Goal: Task Accomplishment & Management: Manage account settings

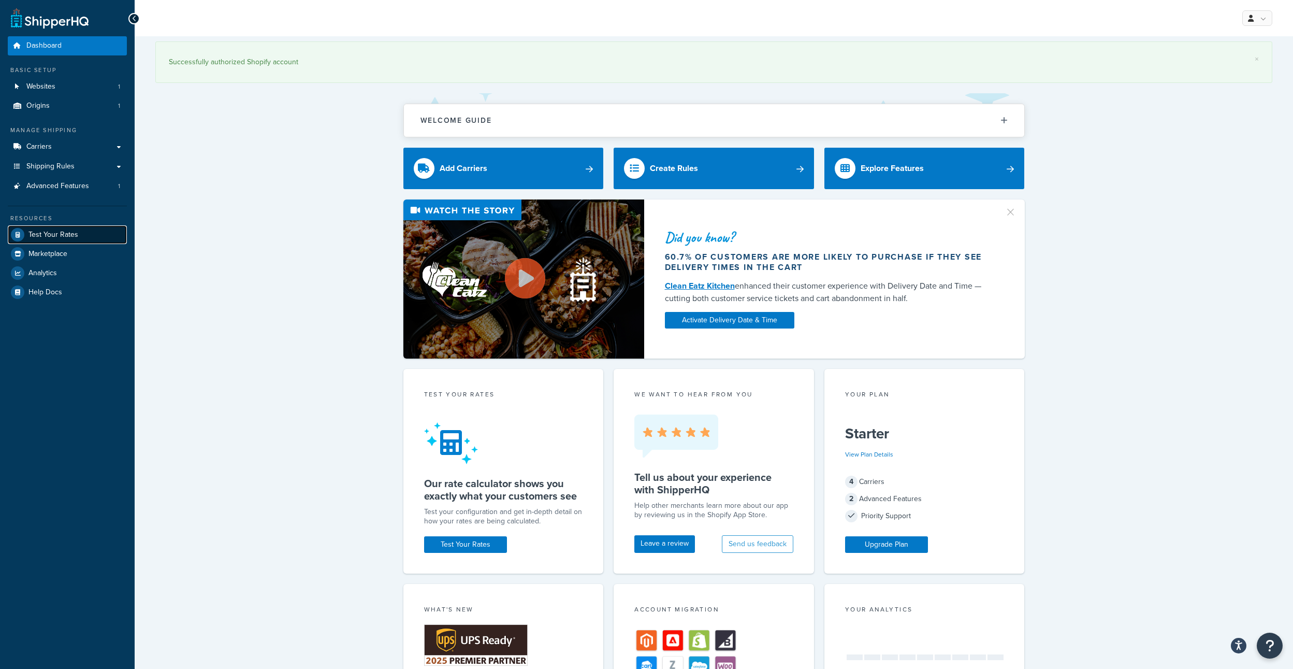
click at [55, 232] on span "Test Your Rates" at bounding box center [53, 235] width 50 height 9
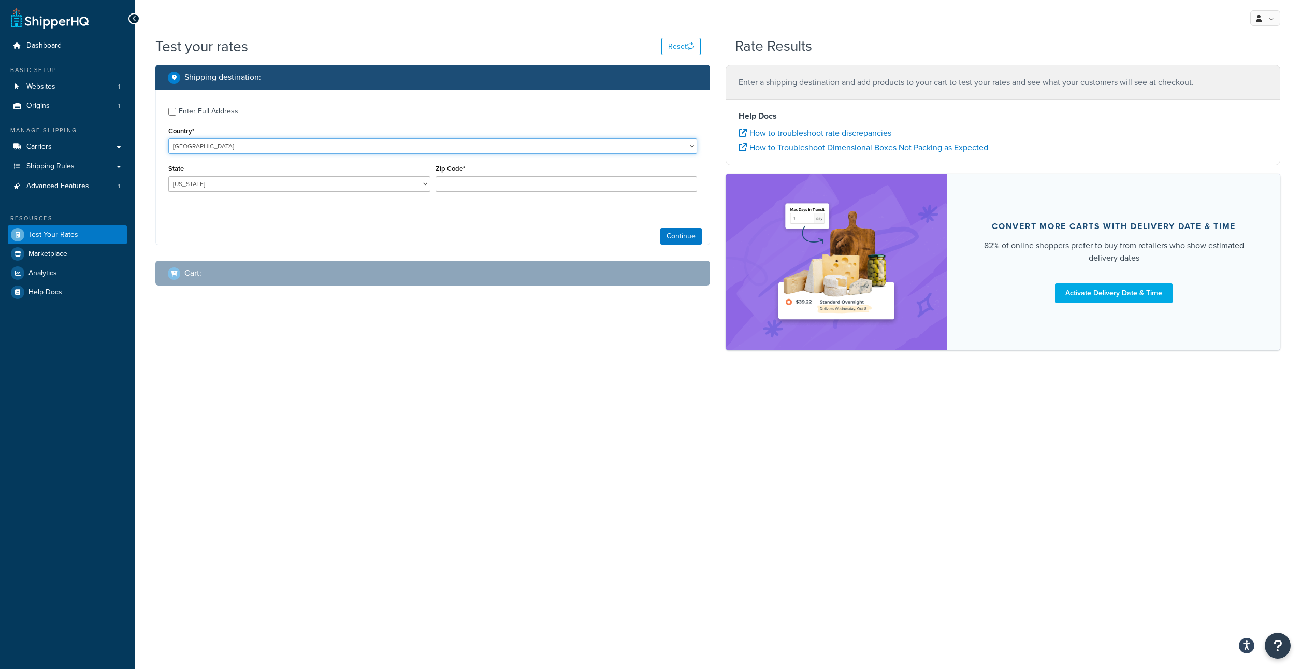
click at [197, 152] on select "[GEOGRAPHIC_DATA] [GEOGRAPHIC_DATA] [GEOGRAPHIC_DATA] [GEOGRAPHIC_DATA] [GEOGRA…" at bounding box center [432, 146] width 529 height 16
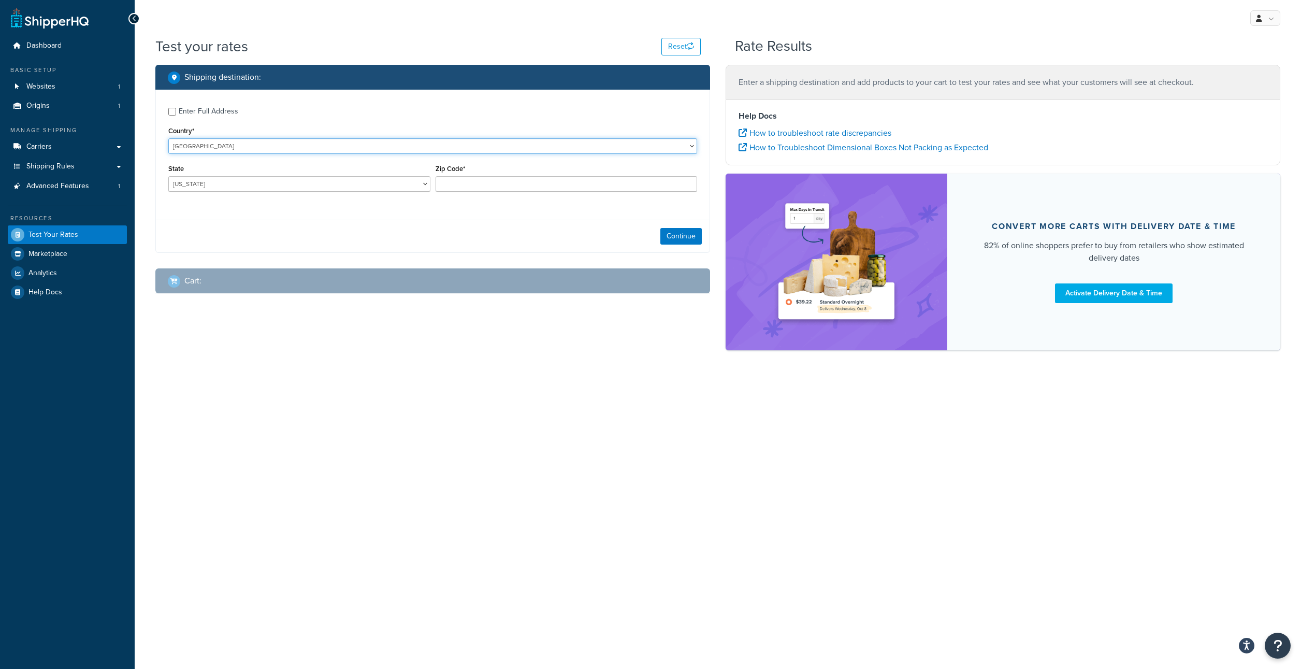
select select "GB"
click at [168, 138] on select "[GEOGRAPHIC_DATA] [GEOGRAPHIC_DATA] [GEOGRAPHIC_DATA] [GEOGRAPHIC_DATA] [GEOGRA…" at bounding box center [432, 146] width 529 height 16
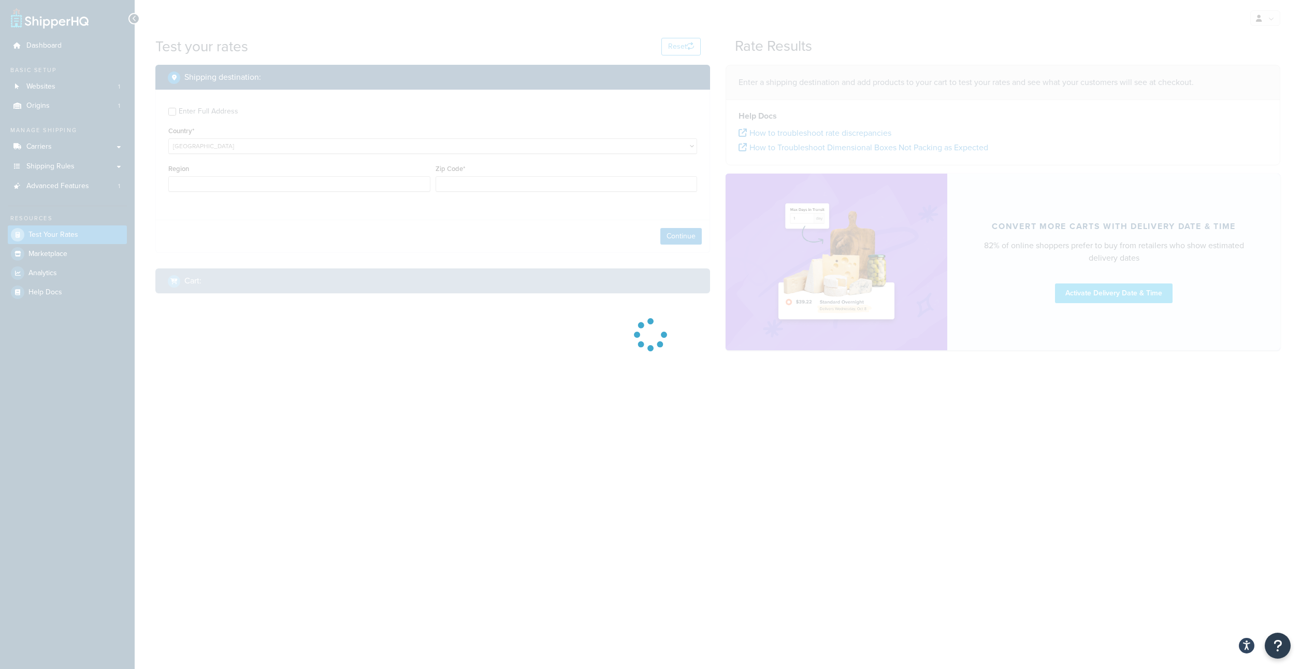
type input "AL"
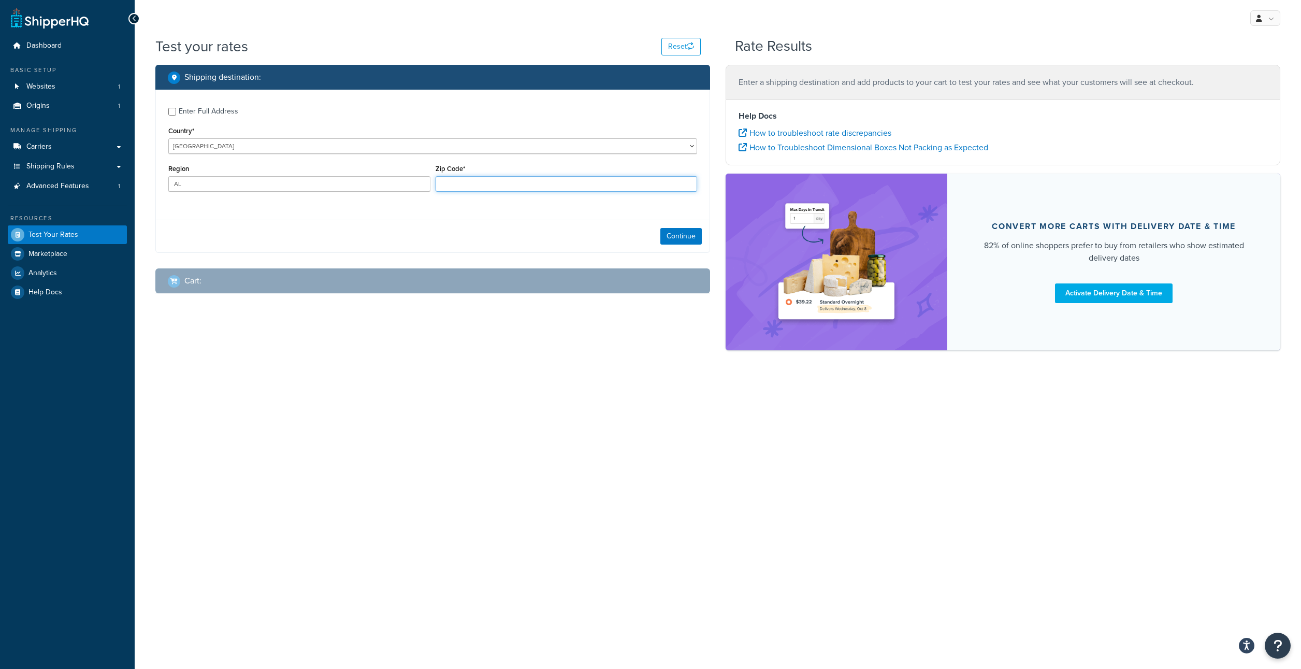
click at [492, 191] on input "Zip Code*" at bounding box center [567, 184] width 262 height 16
paste input "IV36 3XJ"
type input "IV36 3XJ"
click at [688, 237] on div "Continue" at bounding box center [433, 236] width 554 height 33
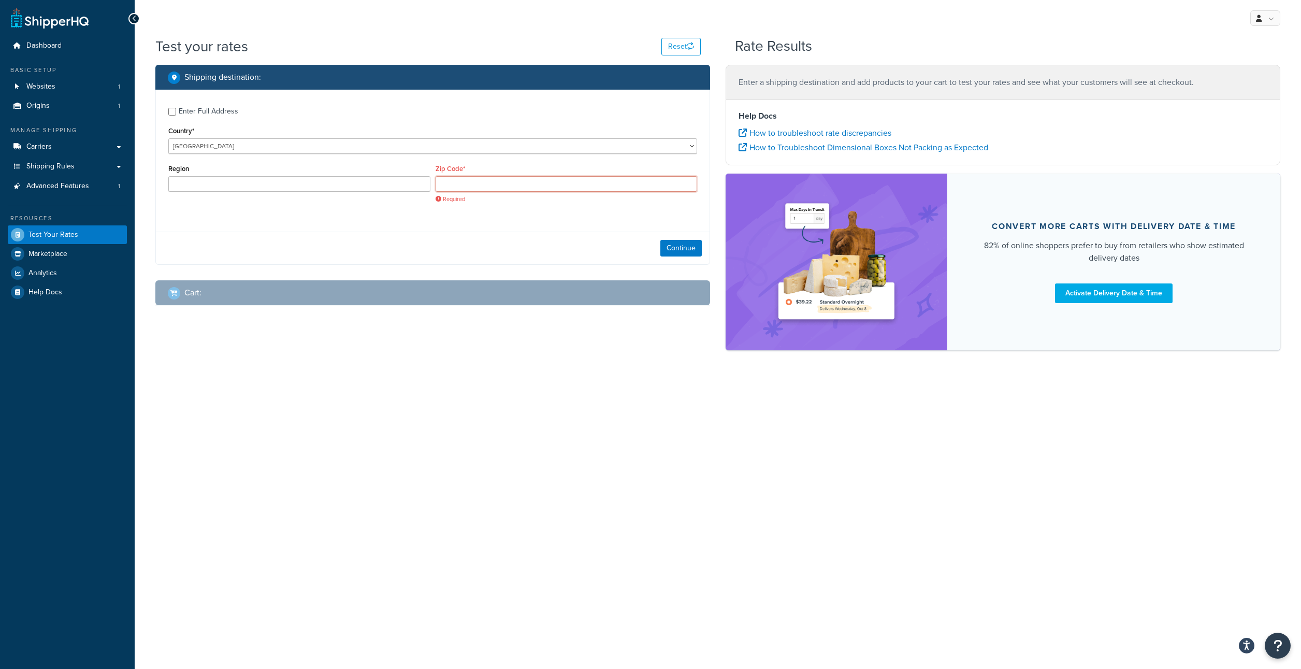
click at [479, 183] on input "Zip Code*" at bounding box center [567, 184] width 262 height 16
paste input "IV36 3XJ"
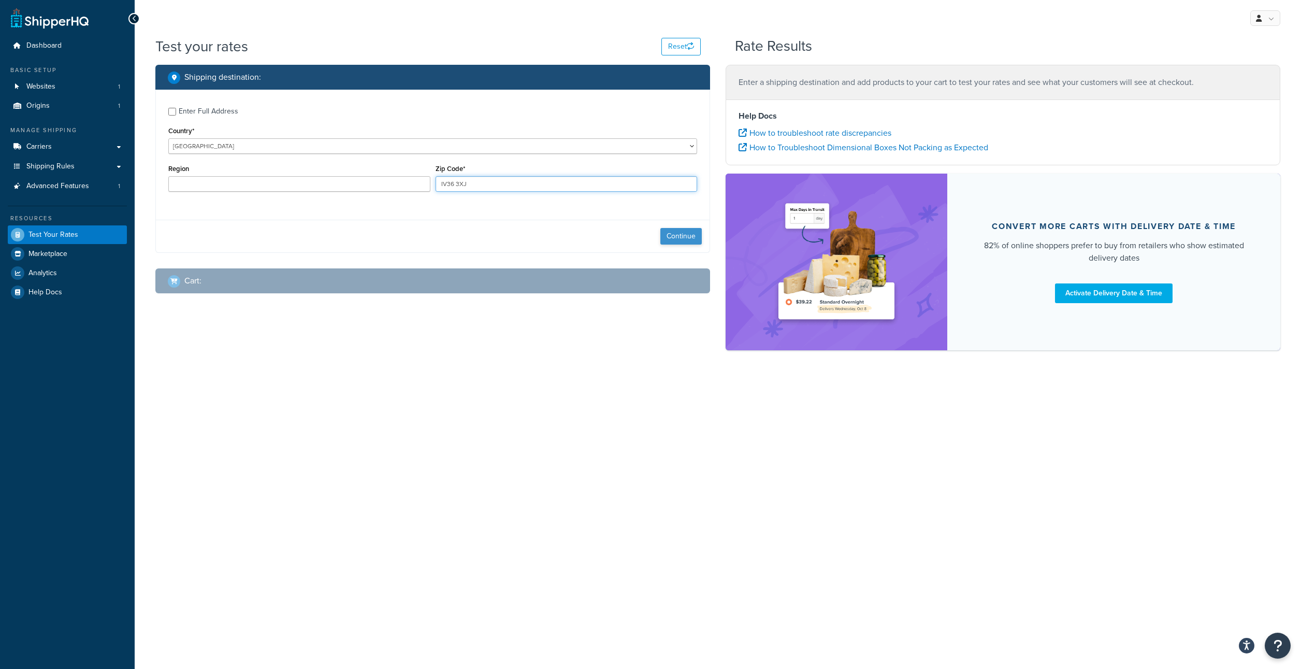
type input "IV36 3XJ"
click at [689, 231] on button "Continue" at bounding box center [680, 236] width 41 height 17
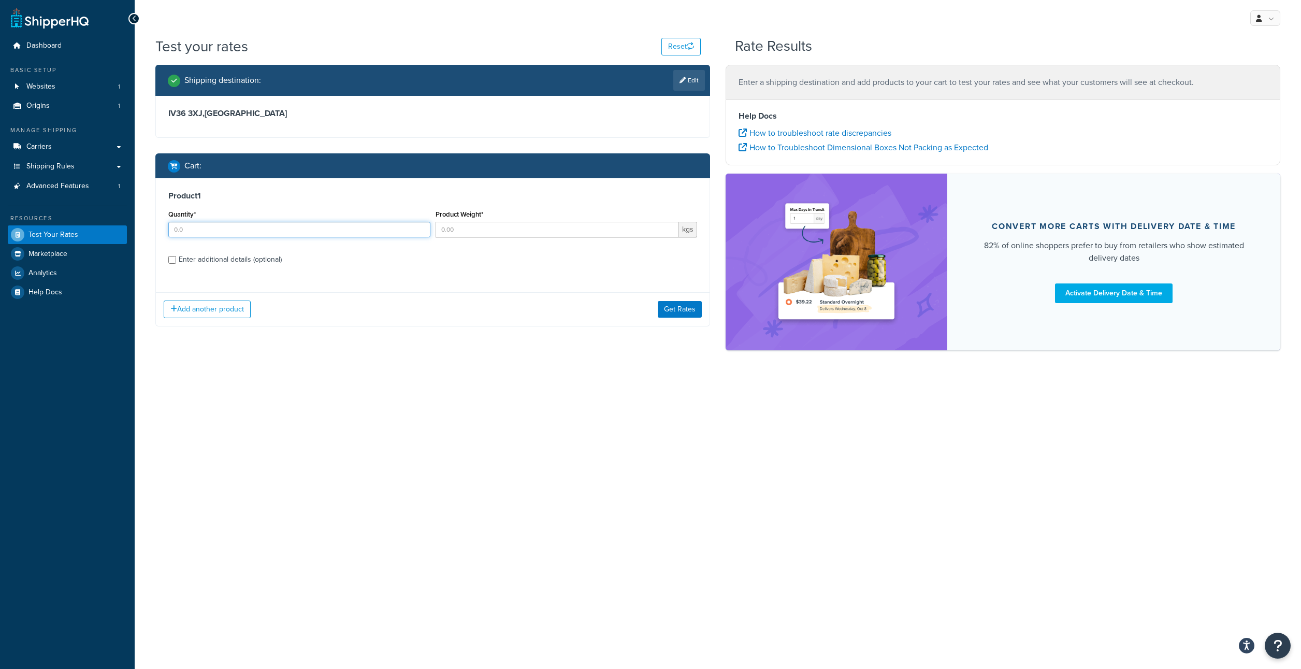
click at [209, 231] on input "Quantity*" at bounding box center [299, 230] width 262 height 16
click at [453, 228] on div "Quantity* 1 Product Weight* kgs" at bounding box center [433, 226] width 534 height 38
type input "1"
click at [460, 230] on input "Product Weight*" at bounding box center [558, 230] width 244 height 16
click at [473, 235] on input "Product Weight*" at bounding box center [558, 230] width 244 height 16
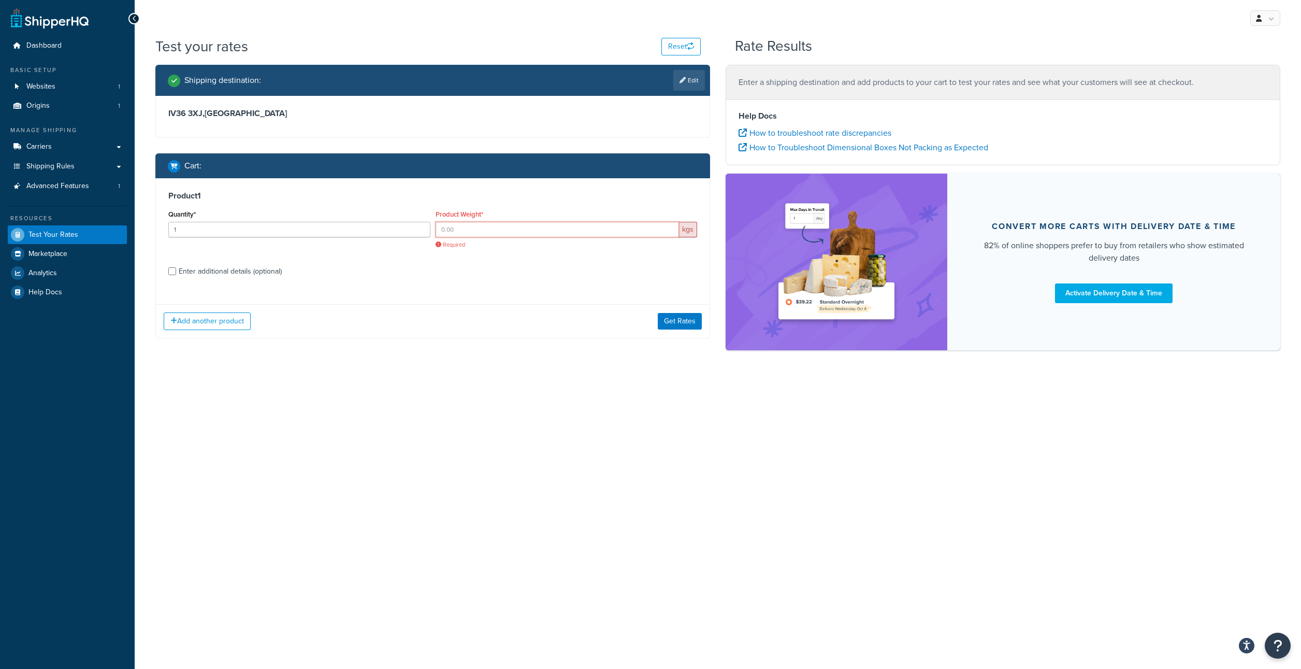
paste input "0.112"
type input "0.112"
click at [675, 313] on button "Get Rates" at bounding box center [680, 309] width 44 height 17
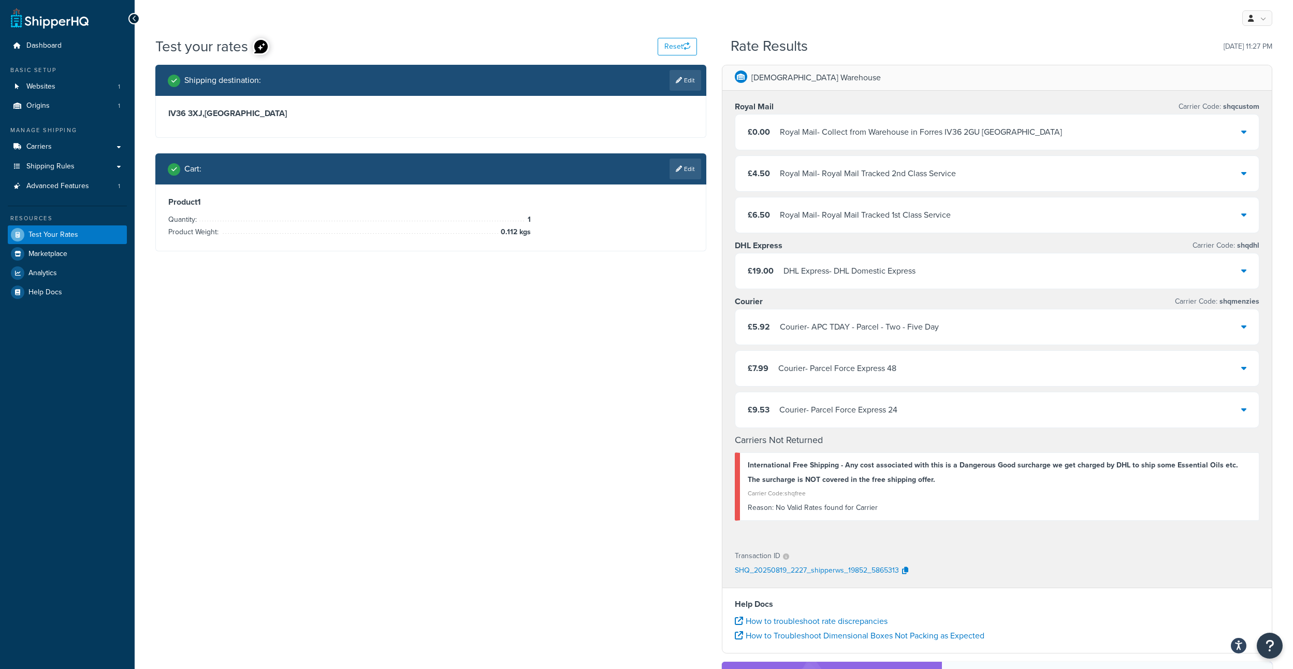
click at [873, 330] on div "Courier - APC TDAY - Parcel - Two - Five Day" at bounding box center [859, 327] width 159 height 15
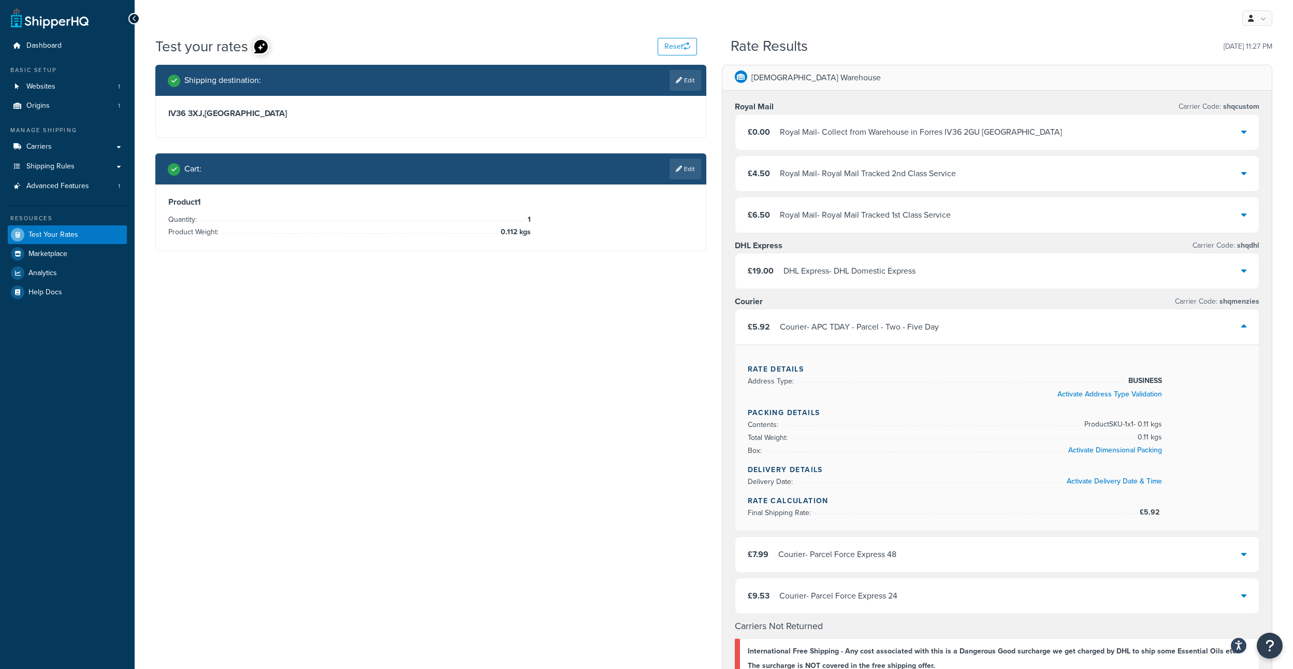
click at [873, 330] on div "Courier - APC TDAY - Parcel - Two - Five Day" at bounding box center [859, 327] width 159 height 15
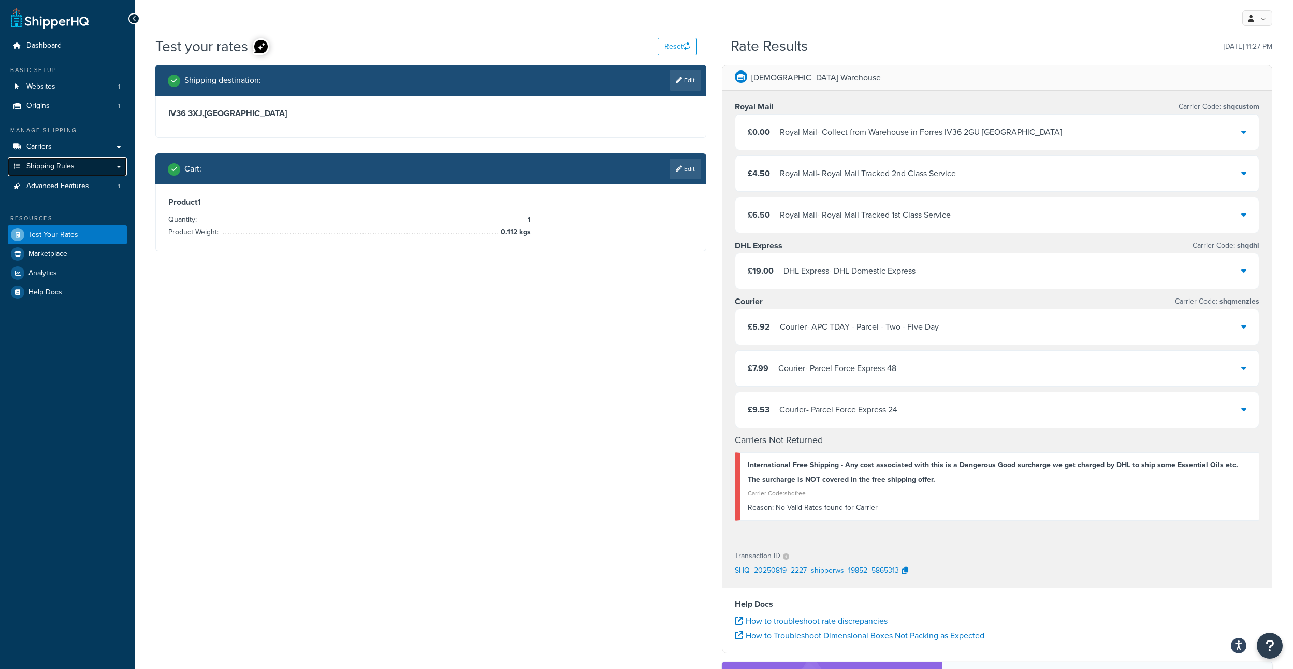
click at [47, 169] on span "Shipping Rules" at bounding box center [50, 166] width 48 height 9
click at [49, 150] on span "Carriers" at bounding box center [38, 146] width 25 height 9
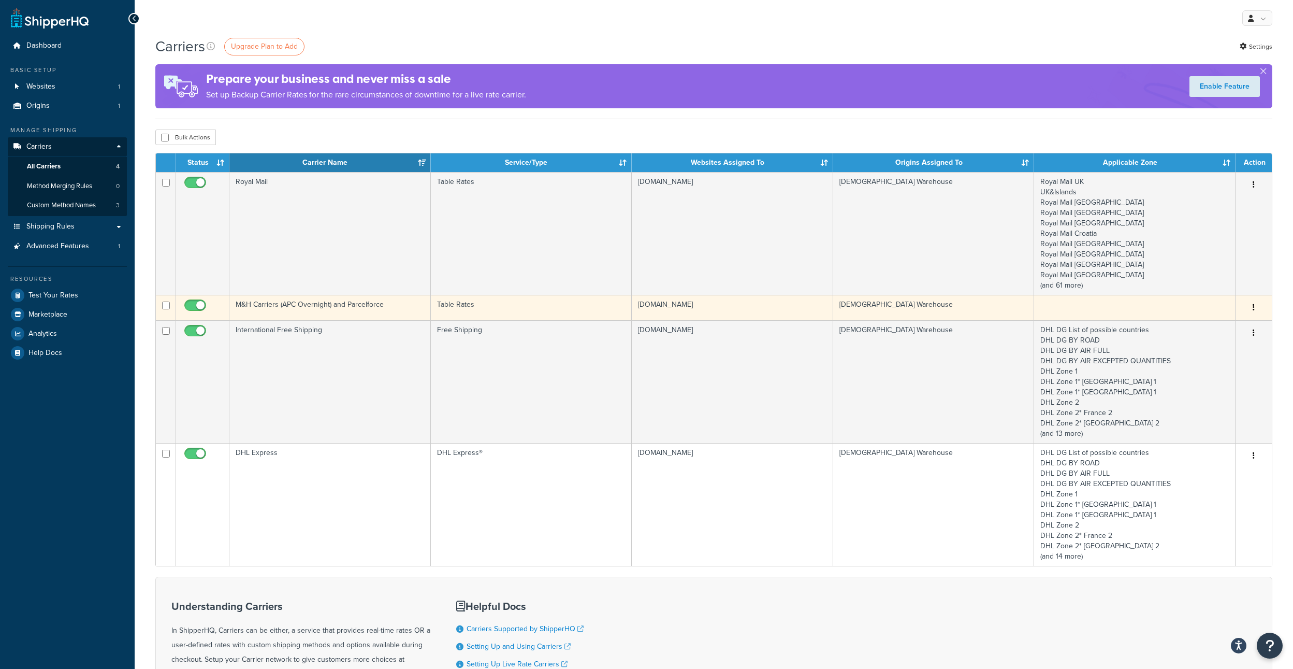
click at [1256, 305] on button "button" at bounding box center [1254, 307] width 15 height 17
click at [1221, 323] on link "Edit" at bounding box center [1212, 328] width 82 height 21
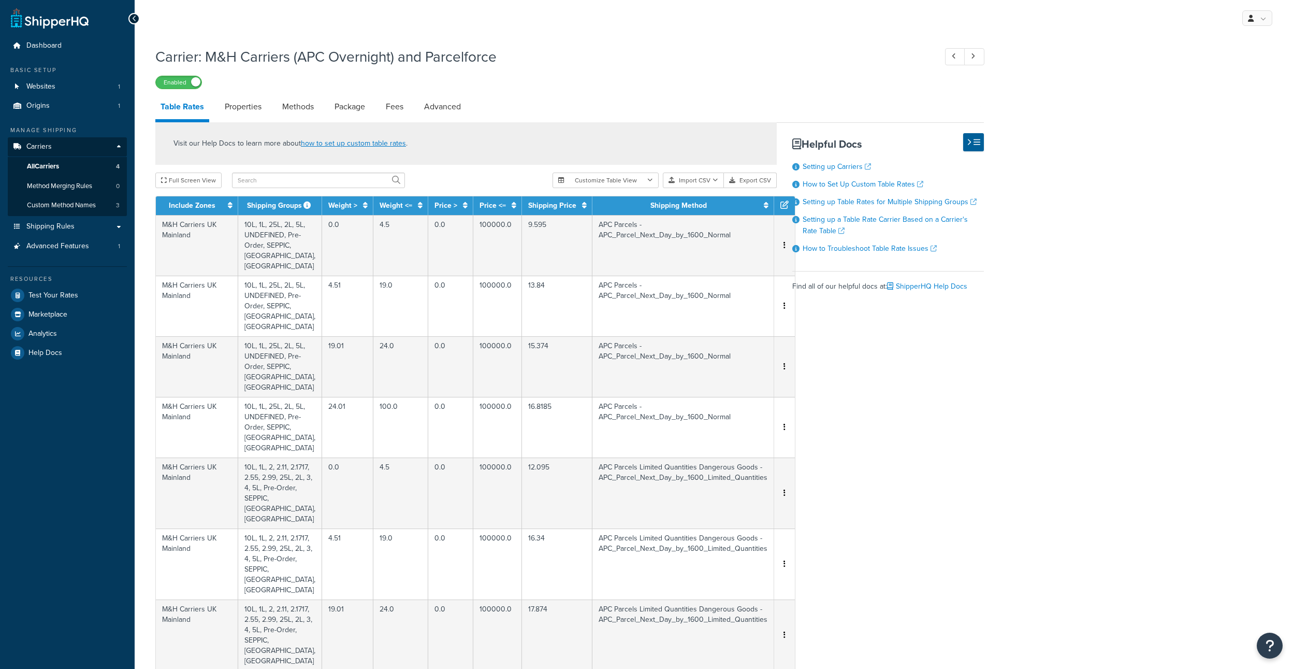
select select "25"
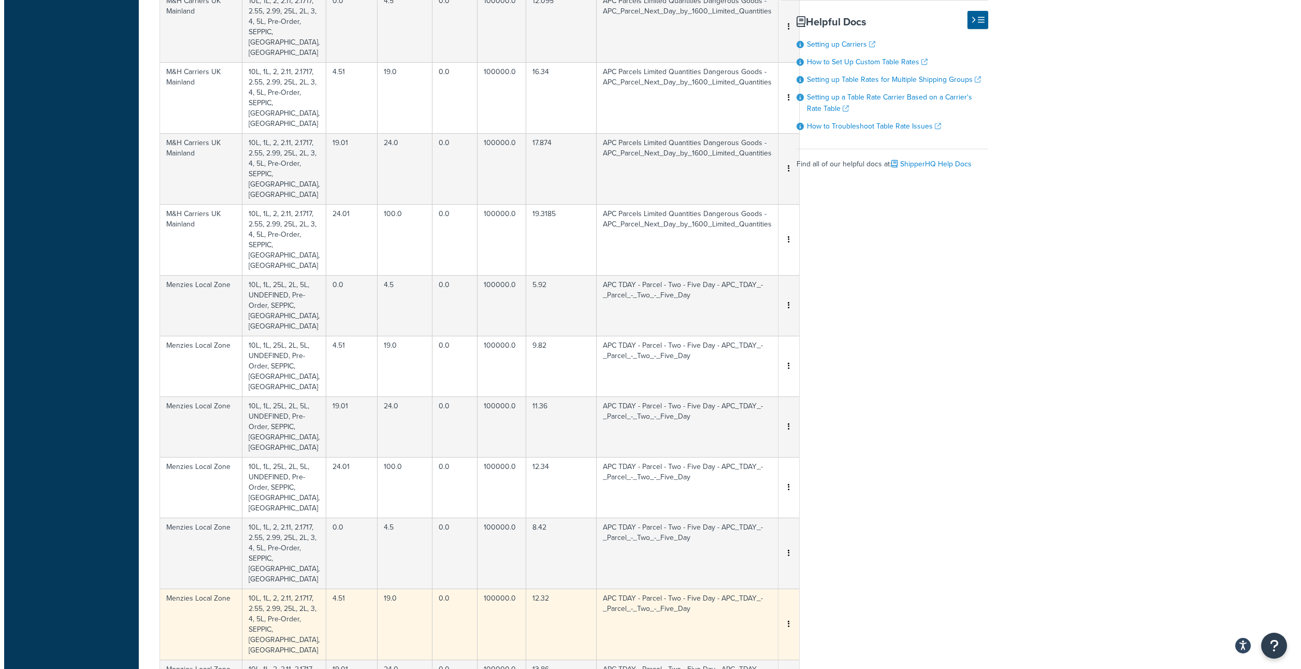
scroll to position [414, 0]
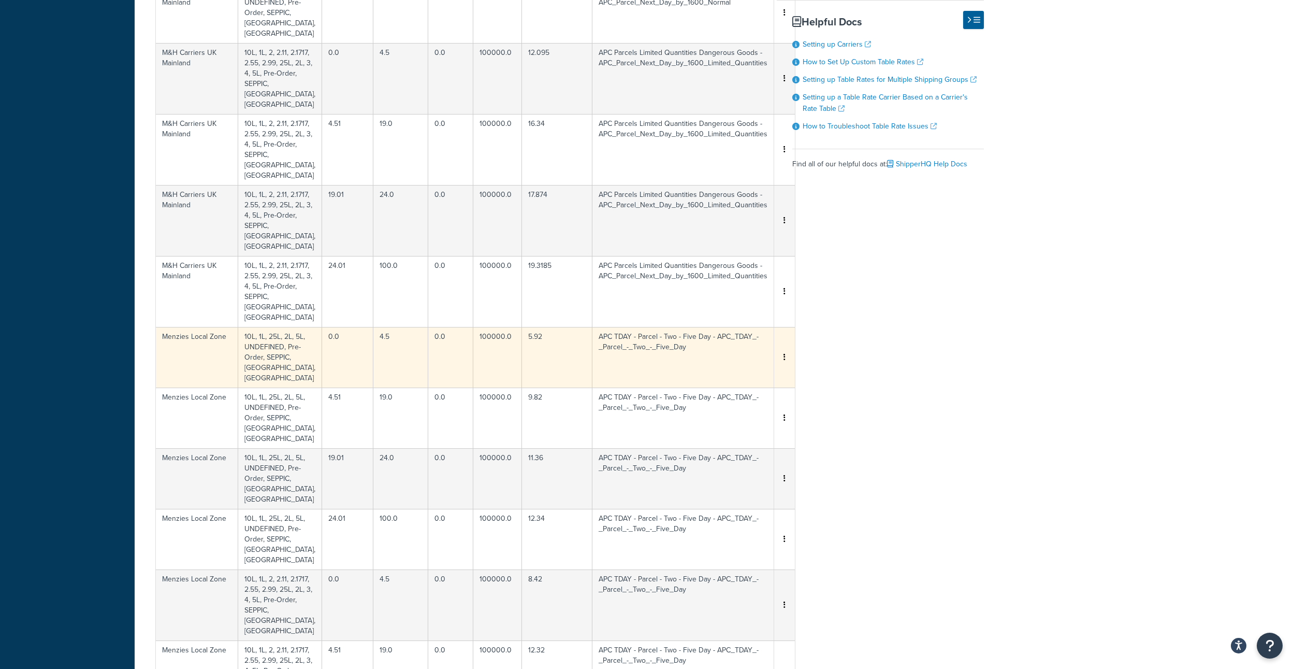
click at [781, 352] on button "button" at bounding box center [785, 357] width 8 height 11
click at [707, 209] on div "Edit" at bounding box center [712, 206] width 74 height 21
select select "48330"
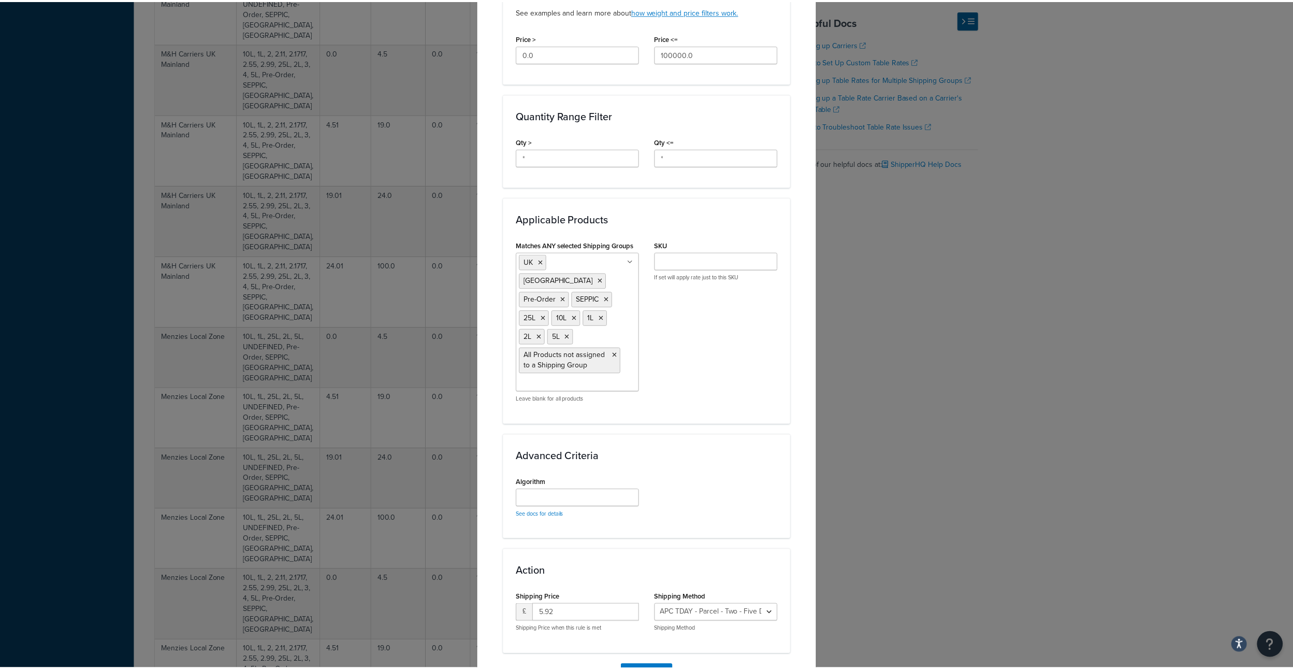
scroll to position [429, 0]
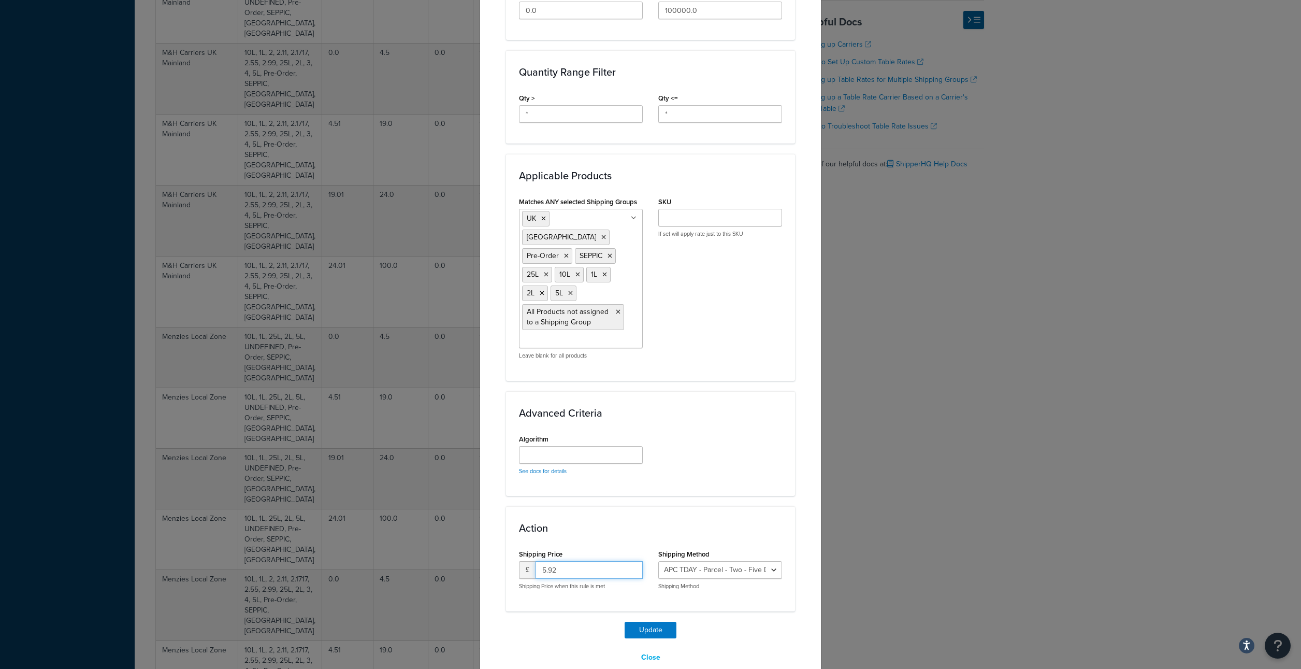
drag, startPoint x: 561, startPoint y: 547, endPoint x: 514, endPoint y: 540, distance: 47.7
click at [514, 546] on div "Shipping Price £ 5.92 Shipping Price when this rule is met" at bounding box center [580, 571] width 139 height 51
type input "7.99"
click at [644, 622] on button "Update" at bounding box center [651, 630] width 52 height 17
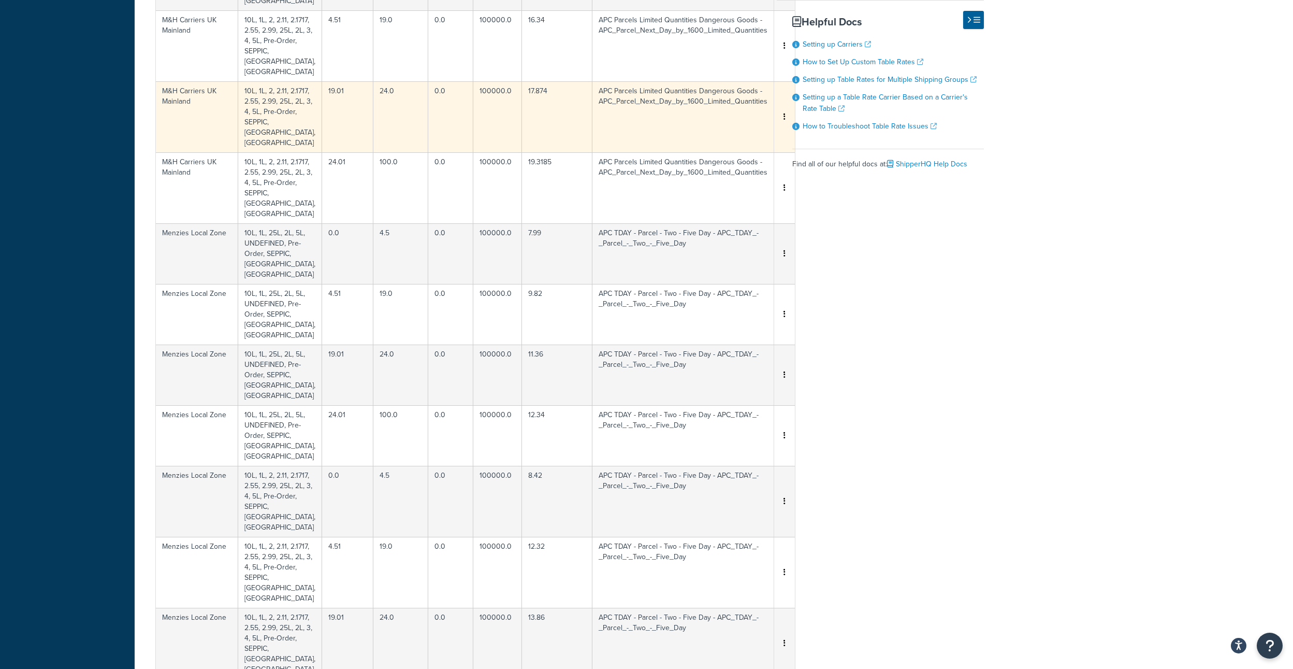
scroll to position [104, 0]
